Goal: Download file/media

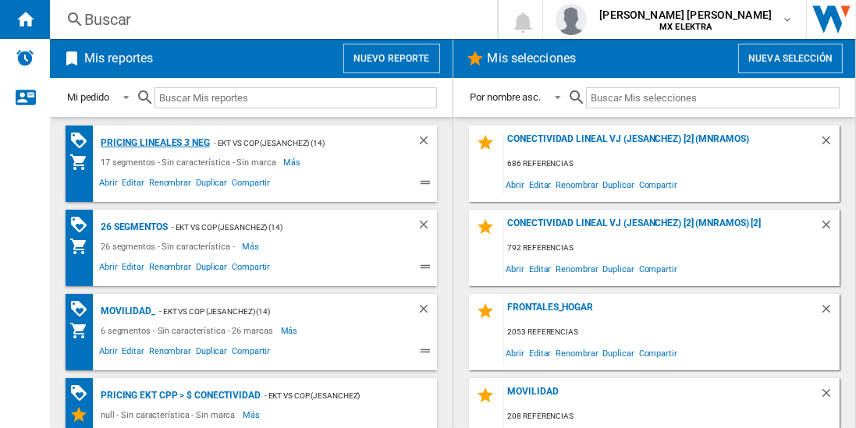
click at [154, 142] on div "Pricing lineales 3 neg" at bounding box center [153, 143] width 113 height 20
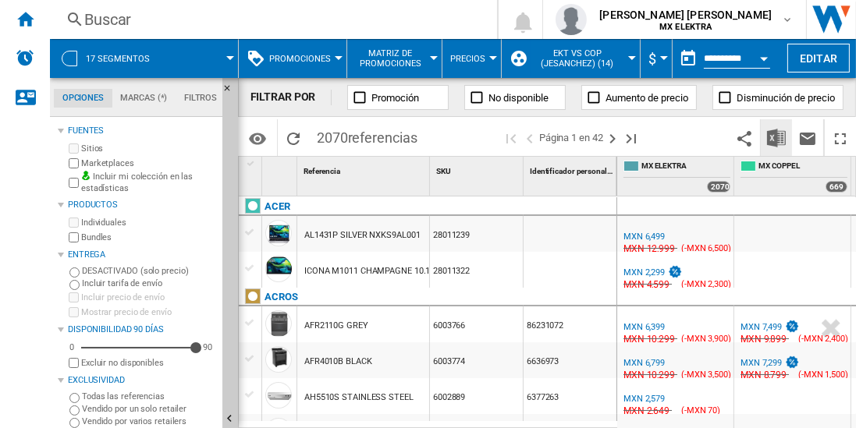
click at [777, 137] on img "Descargar en Excel" at bounding box center [776, 138] width 19 height 19
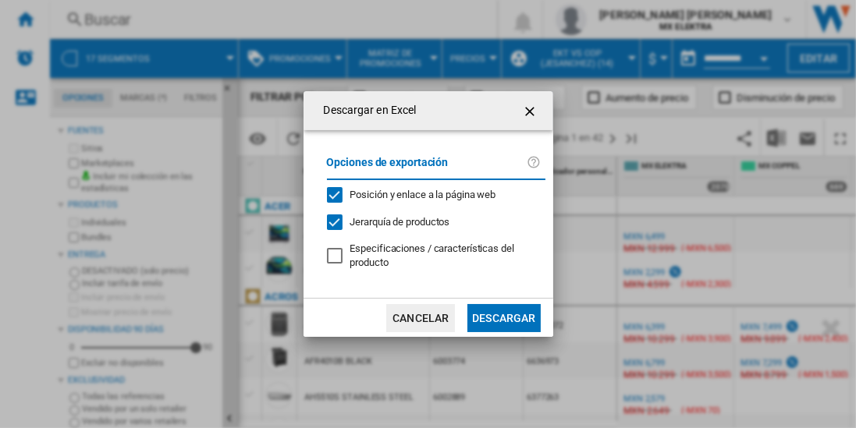
click at [503, 317] on button "Descargar" at bounding box center [503, 318] width 73 height 28
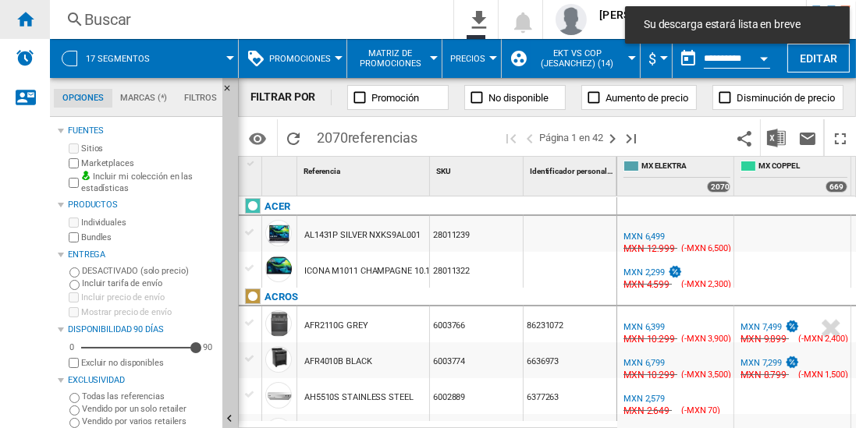
click at [25, 19] on ng-md-icon "Inicio" at bounding box center [25, 18] width 19 height 19
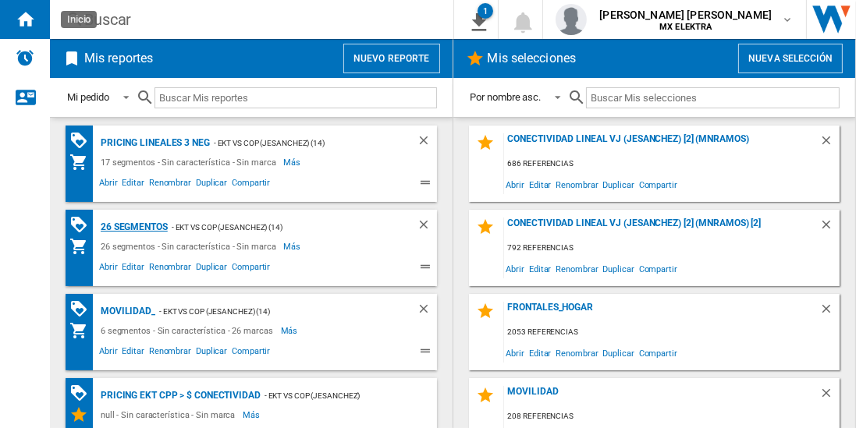
click at [134, 226] on div "26 segmentos" at bounding box center [132, 228] width 71 height 20
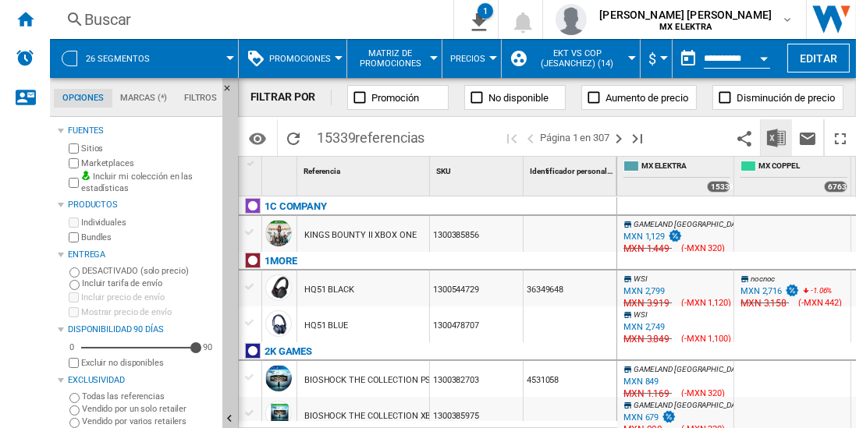
click at [777, 137] on img "Descargar en Excel" at bounding box center [776, 138] width 19 height 19
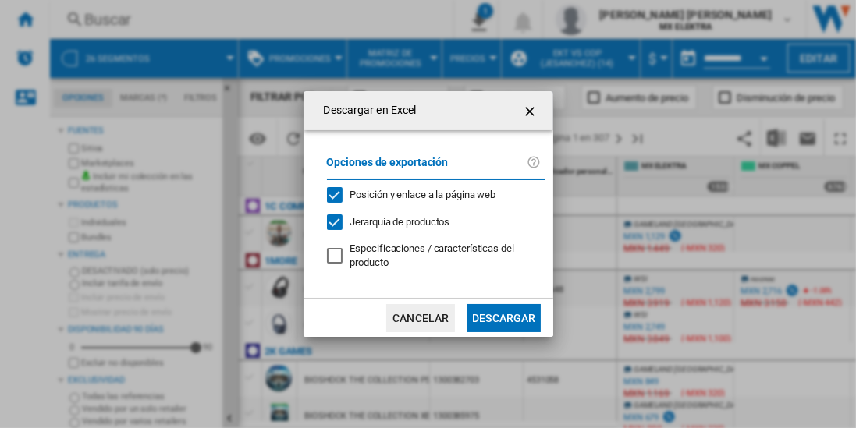
click at [503, 317] on button "Descargar" at bounding box center [503, 318] width 73 height 28
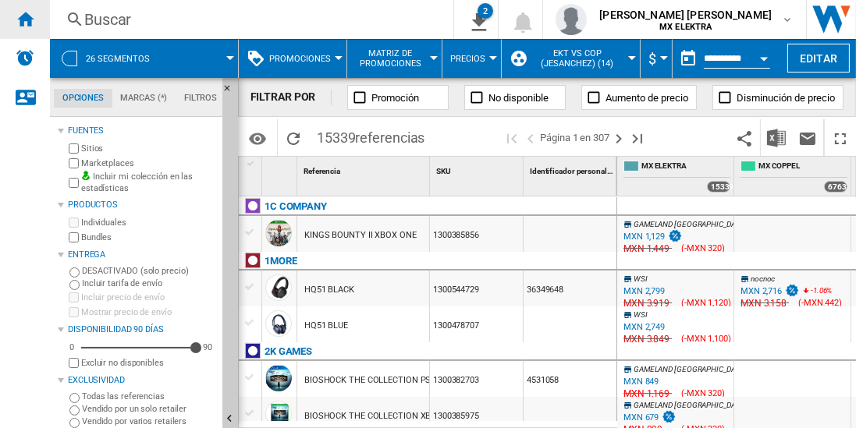
click at [25, 19] on ng-md-icon "Inicio" at bounding box center [25, 18] width 19 height 19
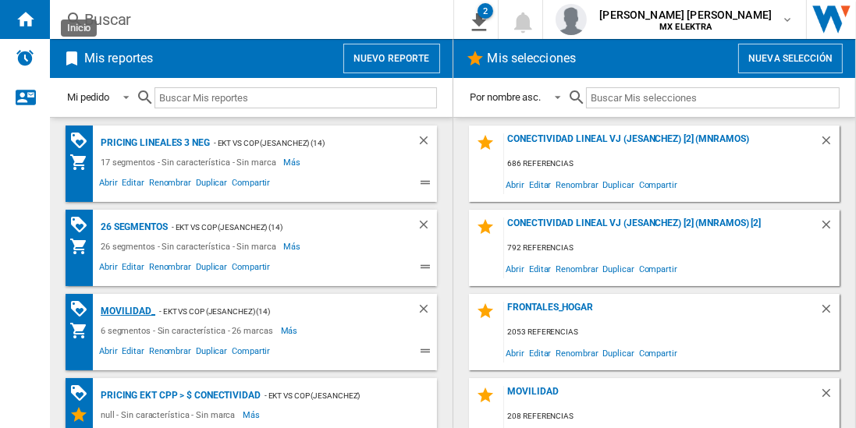
click at [126, 309] on div "MOVILIDAD_" at bounding box center [126, 312] width 59 height 20
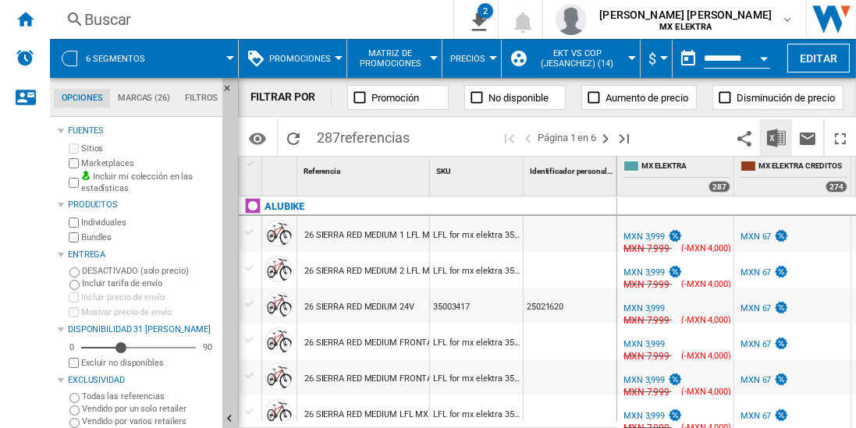
click at [777, 137] on img "Descargar en Excel" at bounding box center [776, 138] width 19 height 19
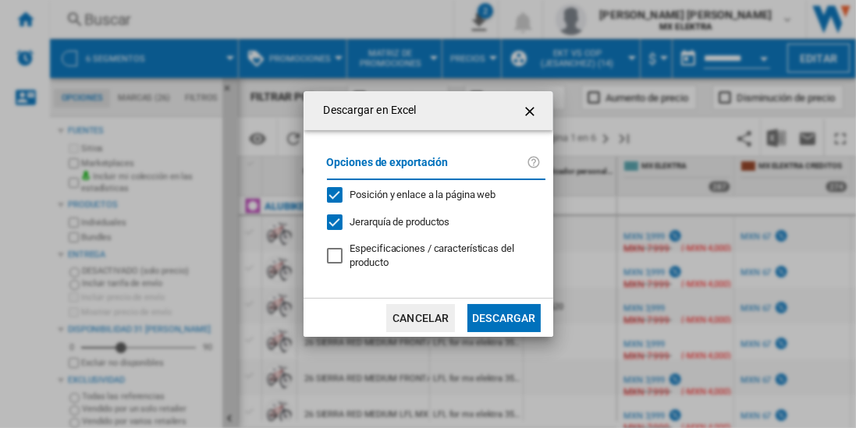
click at [503, 317] on button "Descargar" at bounding box center [503, 318] width 73 height 28
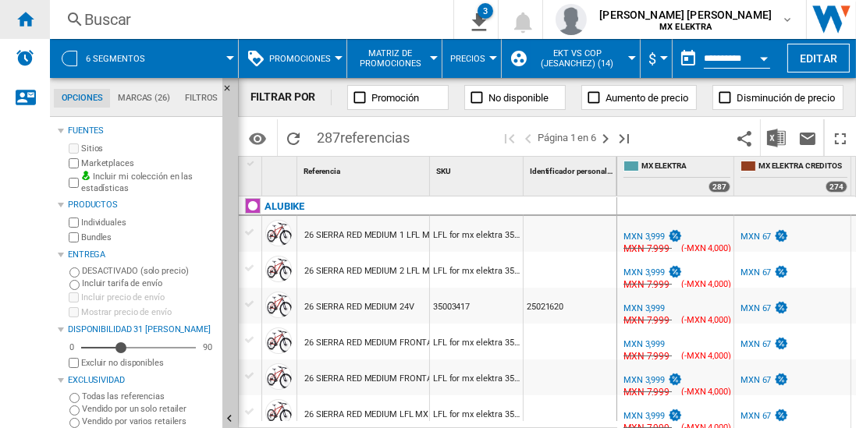
click at [25, 19] on ng-md-icon "Inicio" at bounding box center [25, 18] width 19 height 19
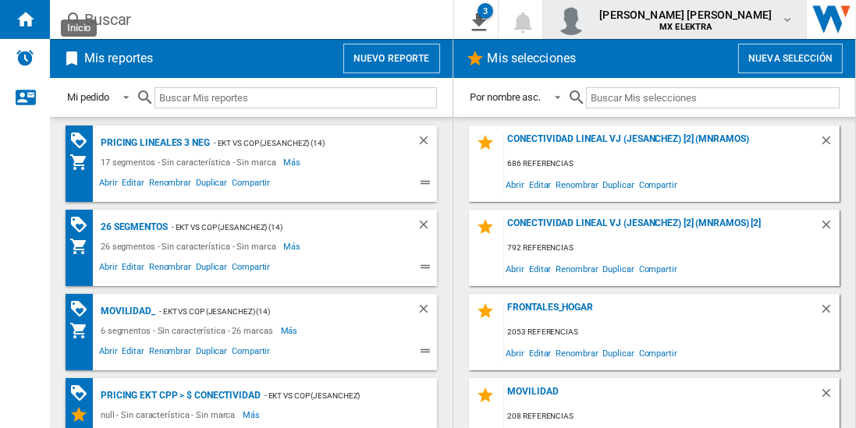
click at [690, 20] on span "[PERSON_NAME] [PERSON_NAME]" at bounding box center [685, 15] width 172 height 16
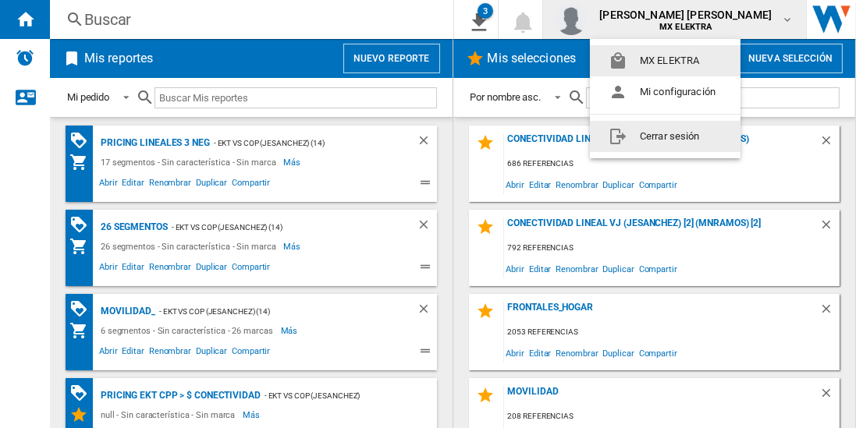
click at [659, 134] on button "Cerrar sesión" at bounding box center [665, 136] width 151 height 31
